Goal: Task Accomplishment & Management: Manage account settings

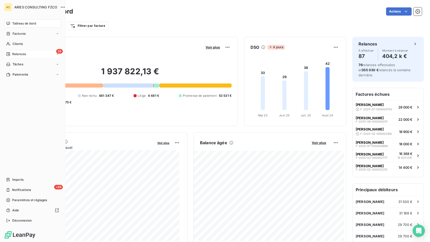
click at [13, 54] on span "Relances" at bounding box center [19, 54] width 14 height 5
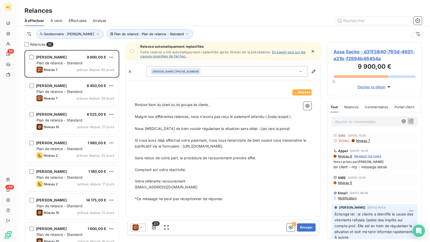
scroll to position [188, 91]
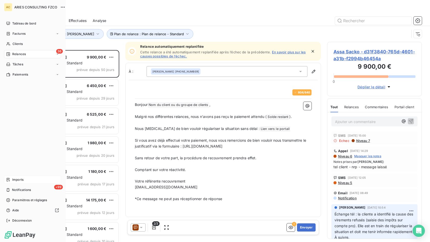
click at [23, 181] on span "Imports" at bounding box center [17, 179] width 11 height 5
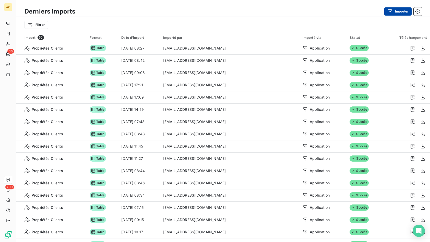
click at [404, 12] on button "Importer" at bounding box center [397, 11] width 27 height 8
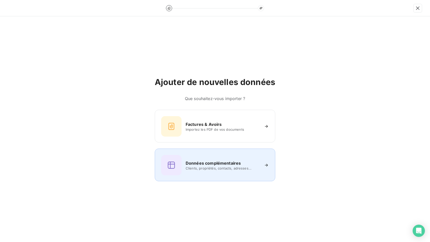
click at [206, 163] on h6 "Données complémentaires" at bounding box center [213, 163] width 55 height 6
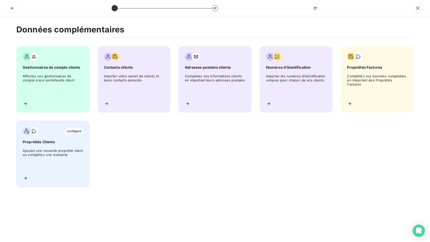
click at [66, 148] on div "configuré Propriétés Clients Ajoutez une nouvelle propriété client ou complétez…" at bounding box center [52, 154] width 73 height 66
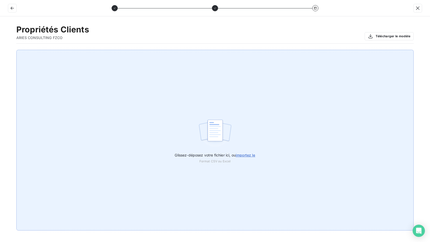
click at [249, 157] on span "importez le" at bounding box center [246, 155] width 20 height 4
click at [0, 50] on input "Glissez-déposez votre fichier ici, ou importez le" at bounding box center [0, 50] width 0 height 0
click at [248, 155] on span "importez le" at bounding box center [246, 155] width 20 height 4
click at [0, 50] on input "Glissez-déposez votre fichier ici, ou importez le" at bounding box center [0, 50] width 0 height 0
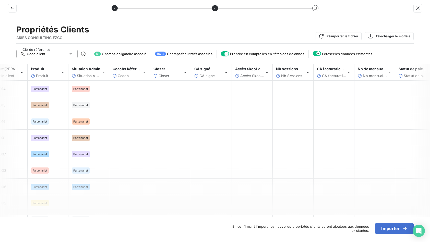
scroll to position [0, 60]
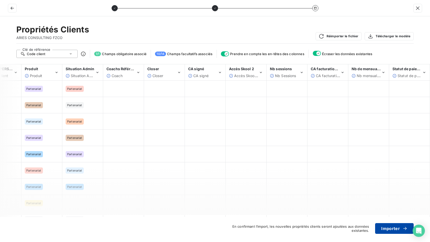
click at [391, 228] on button "Importer" at bounding box center [394, 228] width 39 height 11
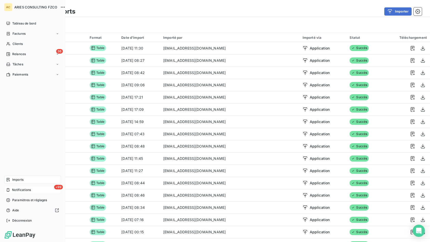
click at [9, 186] on div "+99 Notifications" at bounding box center [32, 190] width 57 height 8
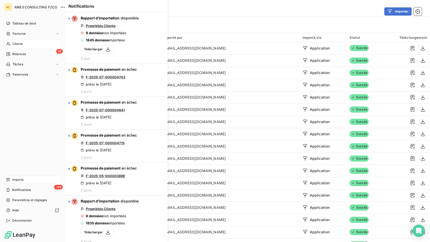
click at [10, 44] on icon at bounding box center [8, 44] width 4 height 4
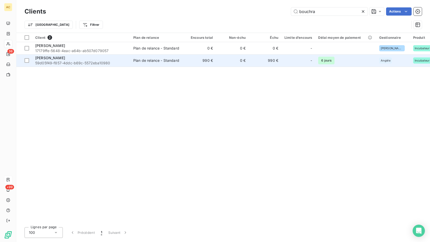
type input "bouchra"
click at [69, 56] on div "[PERSON_NAME]" at bounding box center [81, 57] width 92 height 5
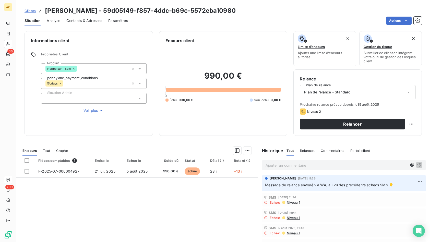
click at [287, 166] on p "Ajouter un commentaire ﻿" at bounding box center [335, 165] width 141 height 6
click at [47, 151] on span "Tout" at bounding box center [46, 151] width 7 height 4
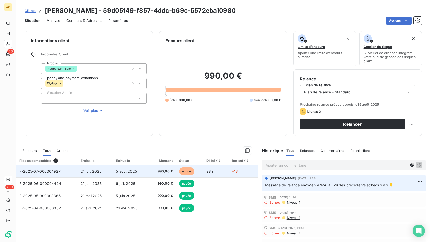
click at [70, 171] on td "F-2025-07-000004927" at bounding box center [46, 171] width 61 height 12
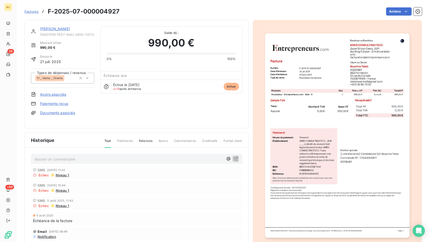
click at [42, 104] on link "Paiements reçus" at bounding box center [54, 103] width 28 height 5
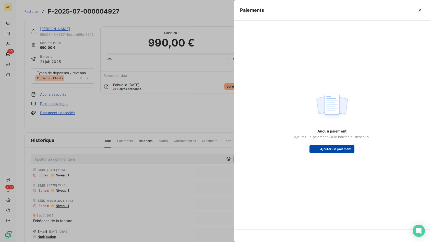
click at [334, 151] on button "Ajouter un paiement" at bounding box center [331, 149] width 45 height 8
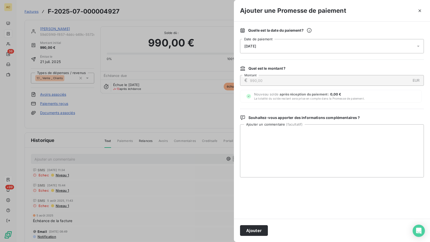
click at [281, 48] on div "[DATE]" at bounding box center [332, 46] width 184 height 14
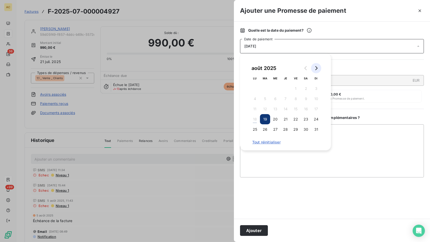
click at [317, 71] on button "Go to next month" at bounding box center [316, 68] width 10 height 10
click at [296, 90] on button "5" at bounding box center [295, 88] width 10 height 10
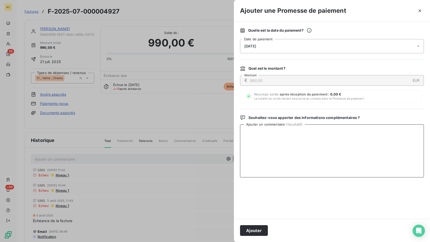
click at [356, 130] on textarea "Ajouter un commentaire ( facultatif )" at bounding box center [332, 150] width 184 height 53
click at [254, 229] on button "Ajouter" at bounding box center [254, 230] width 28 height 11
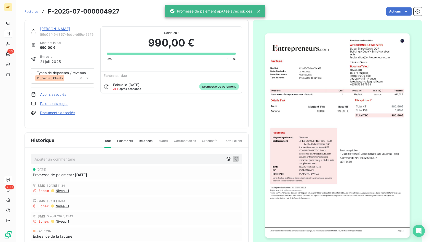
click at [50, 29] on link "[PERSON_NAME]" at bounding box center [55, 29] width 30 height 4
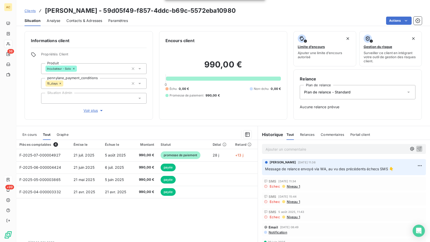
click at [278, 148] on p "Ajouter un commentaire ﻿" at bounding box center [335, 149] width 141 height 6
click at [417, 149] on icon "button" at bounding box center [419, 148] width 5 height 5
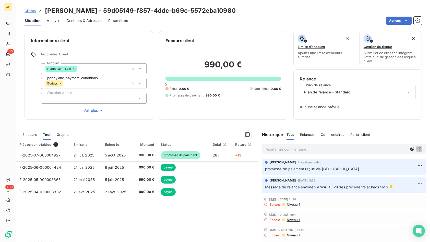
click at [33, 11] on span "Clients" at bounding box center [30, 11] width 11 height 4
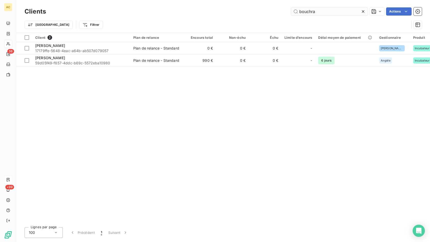
drag, startPoint x: 314, startPoint y: 12, endPoint x: 295, endPoint y: 13, distance: 19.2
click at [295, 13] on input "bouchra" at bounding box center [329, 11] width 77 height 8
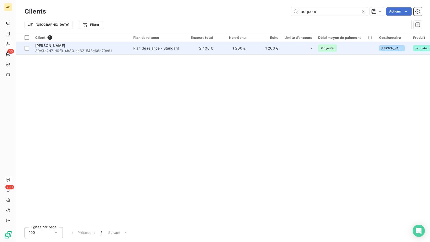
type input "fauquem"
click at [98, 47] on div "[PERSON_NAME]" at bounding box center [81, 45] width 92 height 5
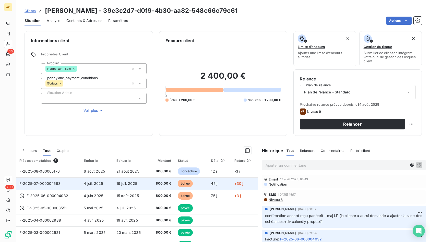
scroll to position [16, 0]
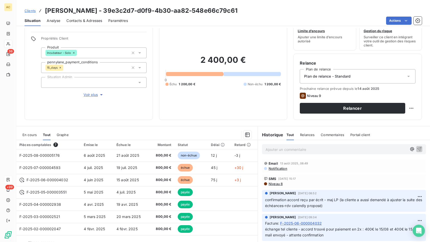
click at [283, 152] on p "Ajouter un commentaire ﻿" at bounding box center [335, 149] width 141 height 6
click at [417, 149] on icon "button" at bounding box center [419, 148] width 5 height 5
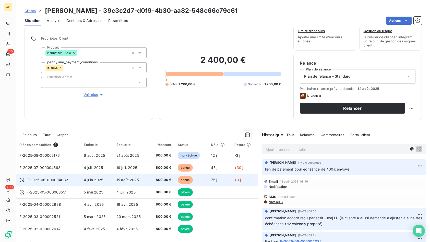
click at [159, 181] on span "800,00 €" at bounding box center [161, 179] width 19 height 5
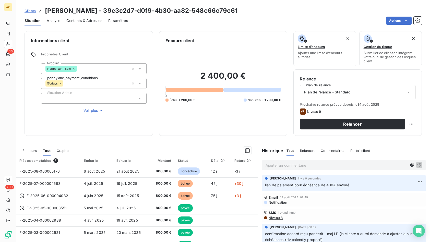
click at [32, 10] on span "Clients" at bounding box center [30, 11] width 11 height 4
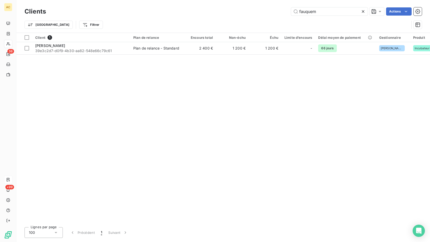
drag, startPoint x: 321, startPoint y: 11, endPoint x: 290, endPoint y: 11, distance: 30.4
click at [290, 11] on div "fauquem Actions" at bounding box center [237, 11] width 370 height 8
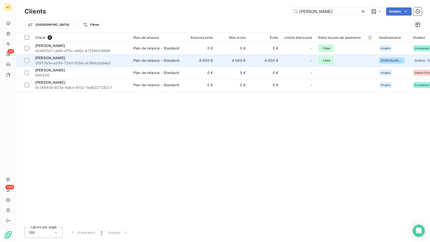
type input "[PERSON_NAME]"
click at [90, 63] on span "01973b1a-a38d-72ed-92be-dcf4dcdedea3" at bounding box center [81, 62] width 92 height 5
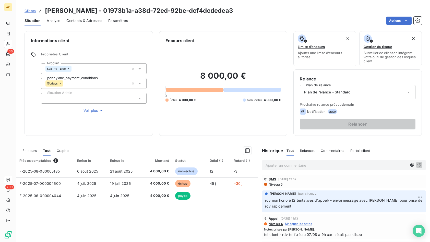
click at [286, 165] on p "Ajouter un commentaire ﻿" at bounding box center [335, 165] width 141 height 6
click at [303, 165] on p "Ajouter un commentaire ﻿" at bounding box center [335, 165] width 141 height 6
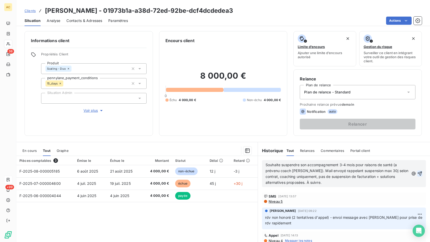
click at [418, 174] on icon "button" at bounding box center [420, 173] width 4 height 4
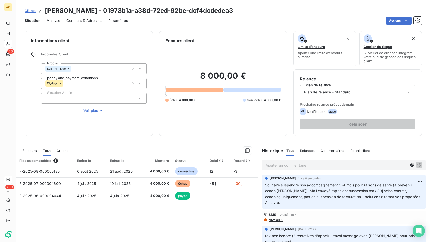
click at [30, 11] on span "Clients" at bounding box center [30, 11] width 11 height 4
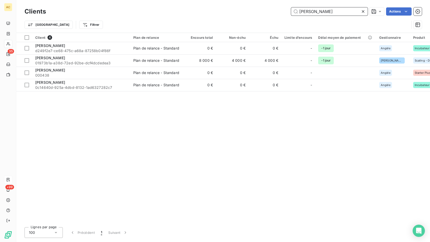
drag, startPoint x: 295, startPoint y: 12, endPoint x: 279, endPoint y: 12, distance: 15.3
click at [279, 12] on div "albert Actions" at bounding box center [237, 11] width 370 height 8
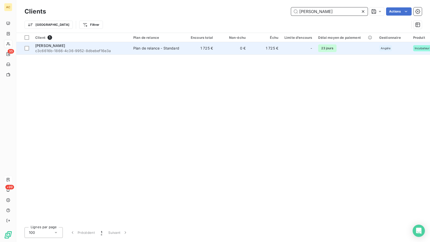
type input "[PERSON_NAME]"
click at [111, 48] on span "c3c6616b-1866-4c36-9952-8dbebef16e3a" at bounding box center [81, 50] width 92 height 5
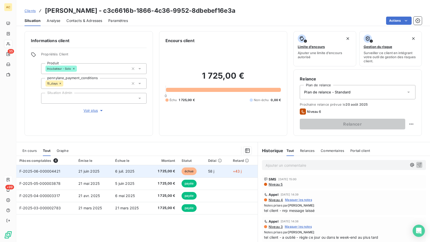
click at [88, 176] on td "21 juin 2025" at bounding box center [93, 171] width 37 height 12
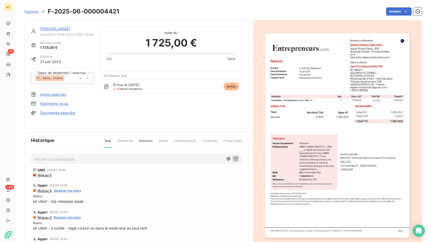
click at [47, 157] on p "Ajouter un commentaire ﻿" at bounding box center [128, 159] width 189 height 6
click at [233, 156] on icon "button" at bounding box center [235, 158] width 5 height 5
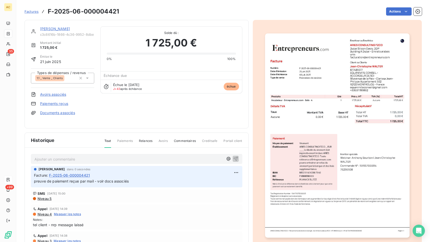
click at [56, 103] on link "Paiements reçus" at bounding box center [54, 103] width 28 height 5
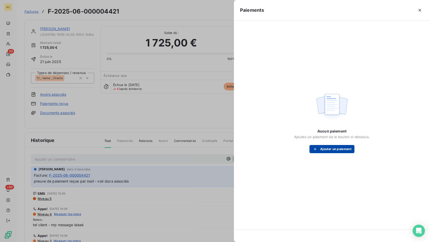
click at [348, 149] on button "Ajouter un paiement" at bounding box center [331, 149] width 45 height 8
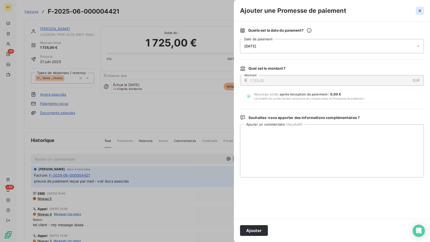
click at [419, 13] on icon "button" at bounding box center [419, 10] width 5 height 5
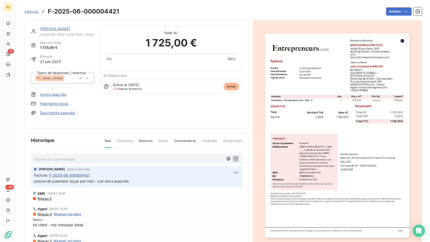
click at [61, 114] on link "Documents associés" at bounding box center [57, 112] width 35 height 5
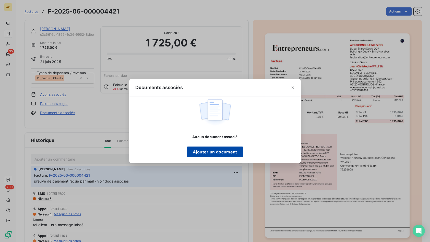
click at [215, 155] on button "Ajouter un document" at bounding box center [215, 152] width 56 height 11
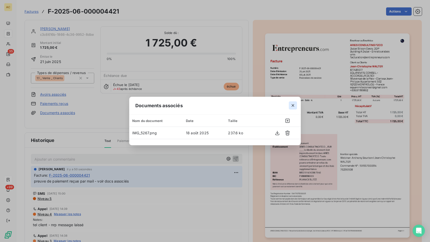
click at [292, 105] on icon "button" at bounding box center [292, 105] width 5 height 5
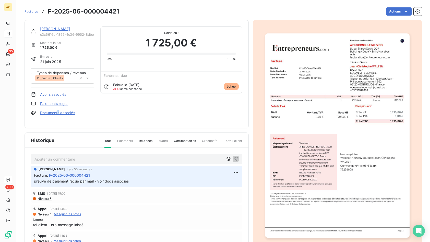
click at [59, 114] on link "Documents associés" at bounding box center [57, 112] width 35 height 5
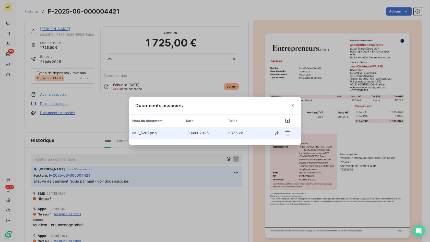
click at [142, 131] on span "IMG_5267.png" at bounding box center [144, 133] width 25 height 4
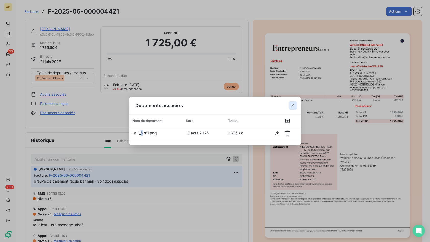
click at [294, 105] on icon "button" at bounding box center [292, 105] width 5 height 5
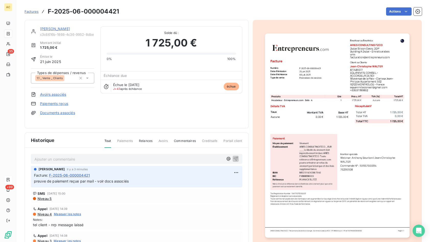
click at [49, 31] on div "[PERSON_NAME]" at bounding box center [67, 28] width 54 height 5
click at [55, 29] on link "[PERSON_NAME]" at bounding box center [55, 29] width 30 height 4
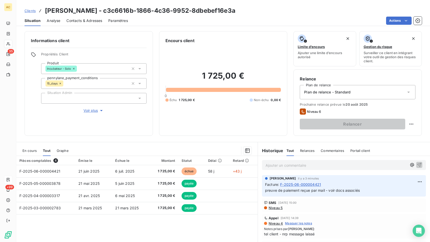
click at [30, 9] on span "Clients" at bounding box center [30, 11] width 11 height 4
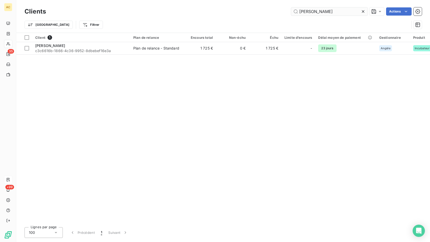
drag, startPoint x: 324, startPoint y: 13, endPoint x: 292, endPoint y: 12, distance: 31.7
click at [292, 12] on input "[PERSON_NAME]" at bounding box center [329, 11] width 77 height 8
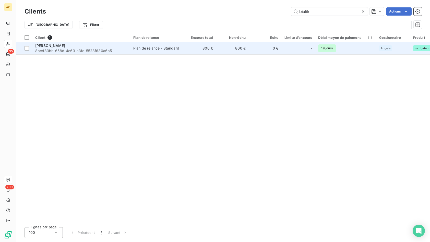
type input "bialik"
click at [56, 50] on span "8bcd83bb-658d-4e63-a3fc-5528f630a6b5" at bounding box center [81, 50] width 92 height 5
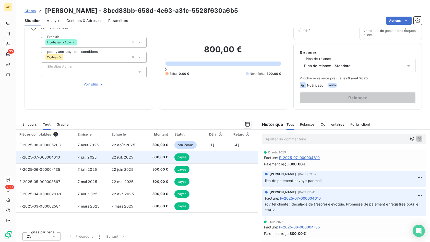
scroll to position [28, 0]
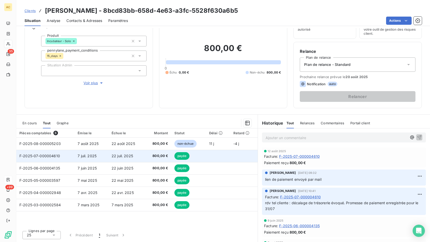
click at [106, 157] on td "7 juil. 2025" at bounding box center [92, 156] width 34 height 12
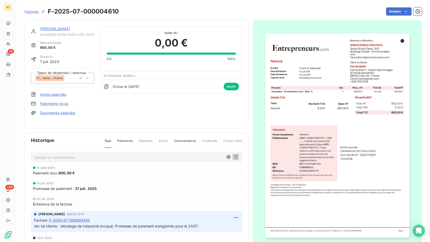
scroll to position [4, 0]
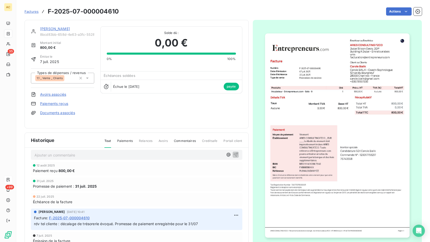
click at [47, 29] on link "[PERSON_NAME]" at bounding box center [55, 29] width 30 height 4
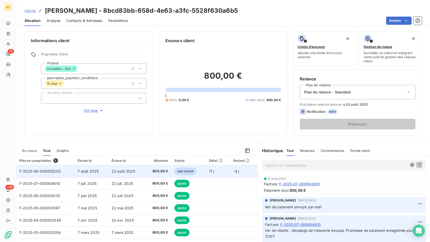
click at [118, 173] on span "22 août 2025" at bounding box center [123, 171] width 23 height 4
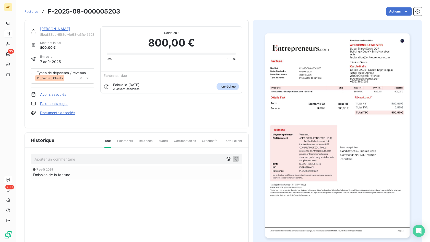
click at [34, 11] on span "Factures" at bounding box center [32, 11] width 14 height 4
click at [46, 29] on link "[PERSON_NAME]" at bounding box center [55, 29] width 30 height 4
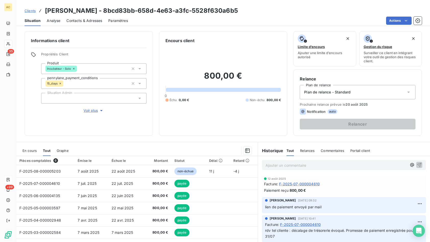
click at [70, 20] on span "Contacts & Adresses" at bounding box center [84, 20] width 36 height 5
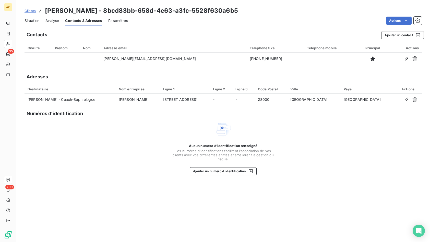
click at [35, 13] on span "Clients" at bounding box center [30, 11] width 11 height 4
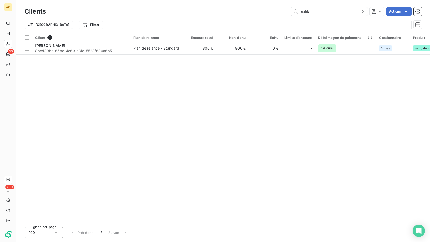
drag, startPoint x: 320, startPoint y: 11, endPoint x: 287, endPoint y: 13, distance: 33.5
click at [287, 13] on div "bialik Actions" at bounding box center [237, 11] width 370 height 8
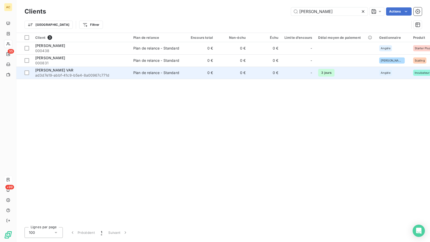
type input "[PERSON_NAME]"
click at [117, 73] on span "ad3d7e19-abbf-41c9-b5e4-8a00967c771d" at bounding box center [81, 75] width 92 height 5
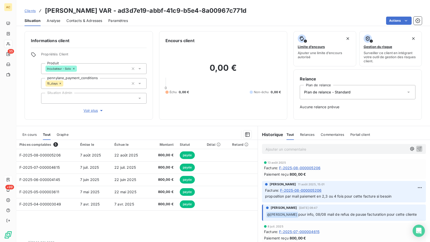
click at [86, 19] on span "Contacts & Adresses" at bounding box center [84, 20] width 36 height 5
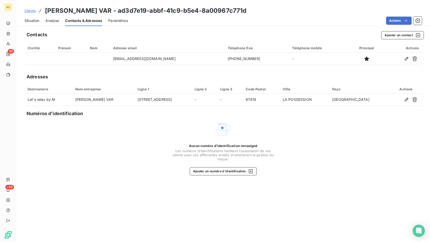
click at [38, 21] on span "Situation" at bounding box center [32, 20] width 15 height 5
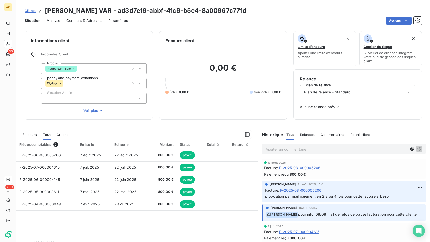
click at [26, 10] on span "Clients" at bounding box center [30, 11] width 11 height 4
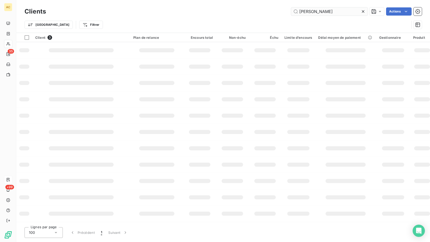
drag, startPoint x: 316, startPoint y: 10, endPoint x: 295, endPoint y: 9, distance: 21.4
click at [295, 9] on input "[PERSON_NAME]" at bounding box center [329, 11] width 77 height 8
type input "page"
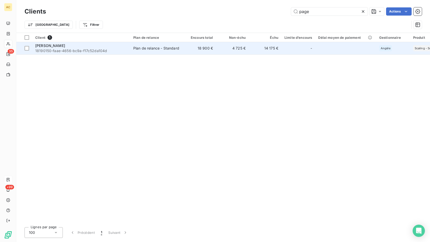
click at [88, 50] on span "18190150-faae-4656-bc9a-f17c52da104d" at bounding box center [81, 50] width 92 height 5
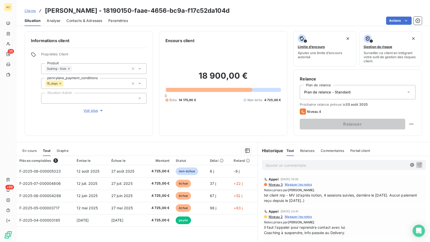
click at [89, 111] on span "Voir plus" at bounding box center [93, 110] width 20 height 5
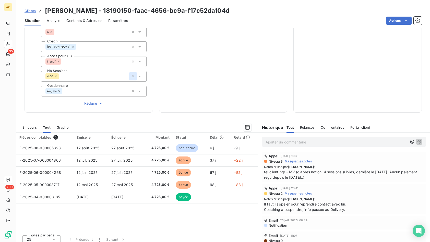
scroll to position [169, 0]
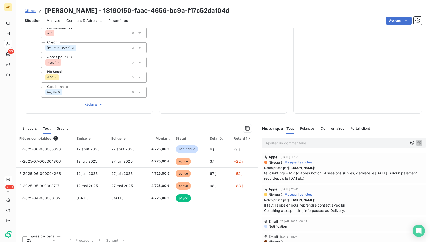
click at [134, 210] on div "Pièces comptables 5 Émise le Échue le Montant Statut Délai Retard F-2025-08-000…" at bounding box center [136, 183] width 241 height 98
click at [271, 142] on p "Ajouter un commentaire ﻿" at bounding box center [335, 143] width 141 height 6
click at [349, 166] on span "[PERSON_NAME]" at bounding box center [354, 166] width 19 height 4
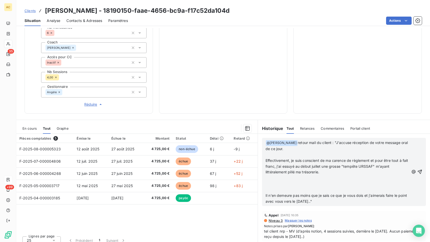
click at [299, 156] on p "﻿" at bounding box center [336, 155] width 143 height 6
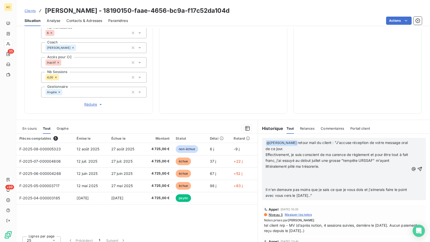
click at [282, 179] on p "﻿" at bounding box center [336, 178] width 143 height 6
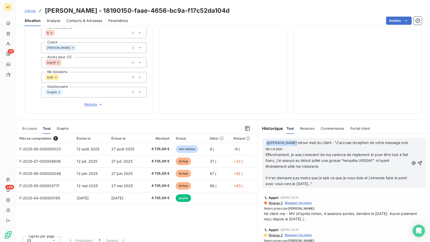
click at [295, 176] on span "Il n'en demeure pas moins que je sais ce que je vous dois et j'aimerais faire l…" at bounding box center [336, 181] width 142 height 10
click at [299, 171] on p "﻿" at bounding box center [336, 172] width 143 height 6
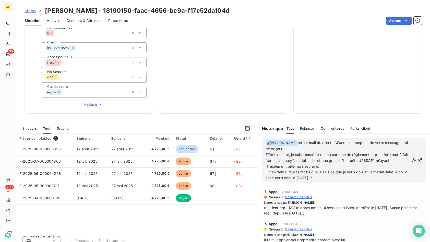
click at [330, 179] on p "Il n'en demeure pas moins que je sais ce que je vous dois et j'aimerais faire l…" at bounding box center [336, 175] width 143 height 12
click at [417, 161] on icon "button" at bounding box center [419, 160] width 5 height 5
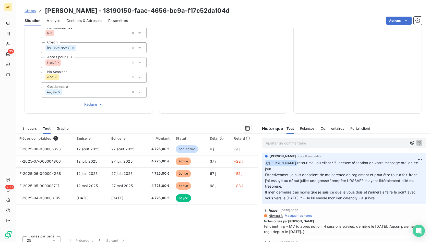
scroll to position [78, 0]
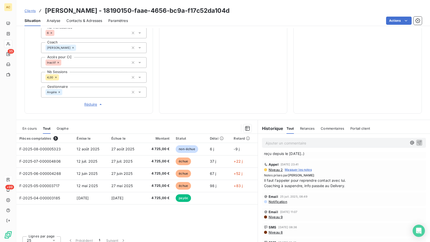
click at [33, 11] on span "Clients" at bounding box center [30, 11] width 11 height 4
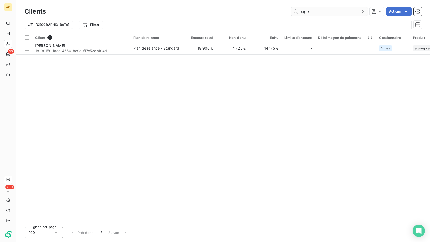
drag, startPoint x: 310, startPoint y: 11, endPoint x: 293, endPoint y: 11, distance: 17.4
click at [293, 11] on input "page" at bounding box center [329, 11] width 77 height 8
type input "[PERSON_NAME]"
click at [106, 55] on div "Client 1 Plan de relance Encours total Non-échu Échu Limite d’encours Délai moy…" at bounding box center [223, 128] width 414 height 190
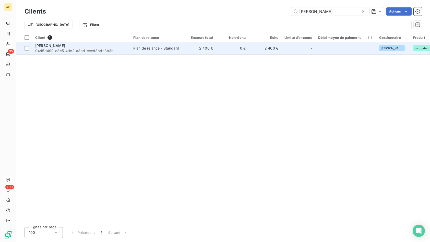
click at [106, 51] on span "94d5d499-c3e5-4dc2-a3bd-cced3bde3b3b" at bounding box center [81, 50] width 92 height 5
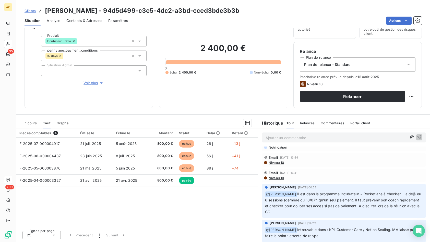
scroll to position [26, 0]
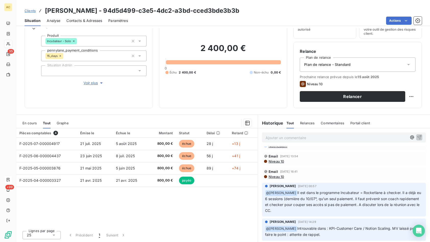
click at [85, 83] on span "Voir plus" at bounding box center [93, 82] width 20 height 5
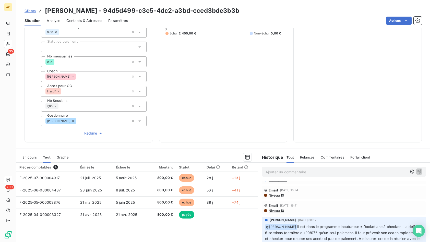
scroll to position [0, 0]
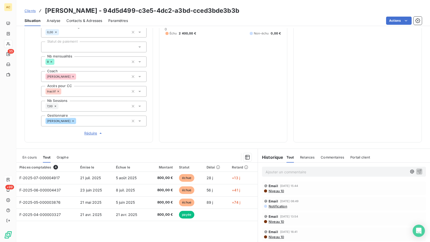
click at [31, 10] on span "Clients" at bounding box center [30, 11] width 11 height 4
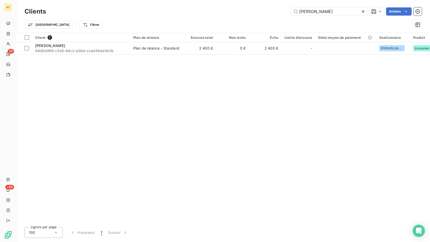
click at [364, 11] on icon at bounding box center [362, 11] width 5 height 5
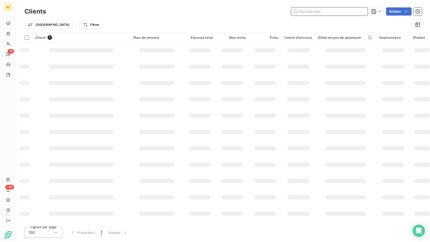
paste input "[PERSON_NAME]"
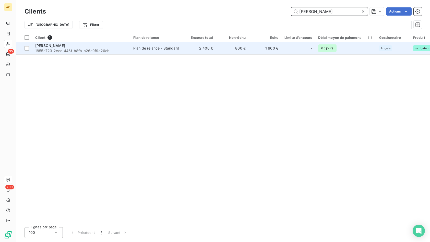
type input "[PERSON_NAME]"
click at [88, 51] on span "1855c723-2eec-446f-b8fb-a26c9f9a26cb" at bounding box center [81, 50] width 92 height 5
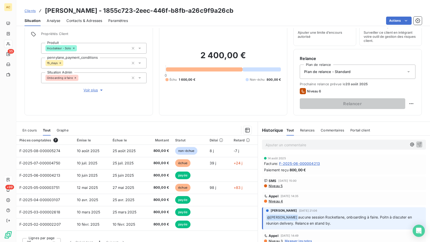
scroll to position [28, 0]
